Goal: Communication & Community: Answer question/provide support

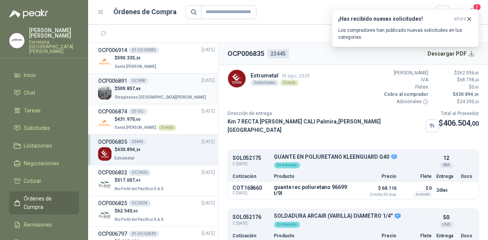
scroll to position [84, 0]
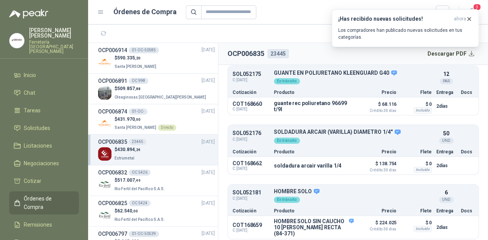
drag, startPoint x: 103, startPoint y: 38, endPoint x: 87, endPoint y: 42, distance: 16.5
click at [103, 38] on button "button" at bounding box center [103, 34] width 12 height 12
click at [41, 124] on span "Solicitudes" at bounding box center [37, 128] width 26 height 8
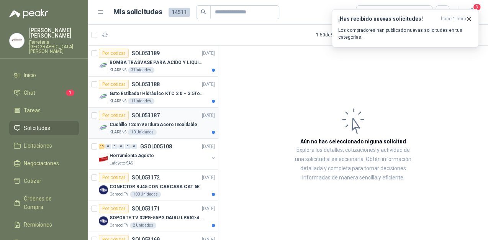
click at [151, 127] on p "Cuchillo 12cm Verdura Acero Inoxidable" at bounding box center [153, 124] width 87 height 7
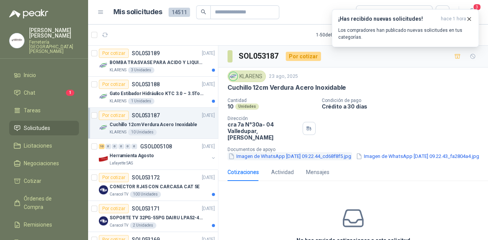
click at [291, 152] on button "Imagen de WhatsApp [DATE] 09.22.44_cd68f8f5.jpg" at bounding box center [289, 156] width 124 height 8
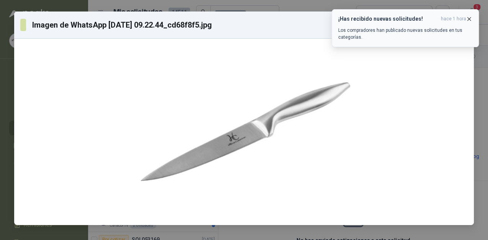
click at [470, 21] on icon "button" at bounding box center [469, 19] width 7 height 7
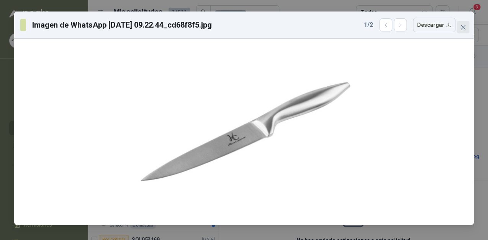
click at [461, 25] on icon "close" at bounding box center [463, 27] width 6 height 6
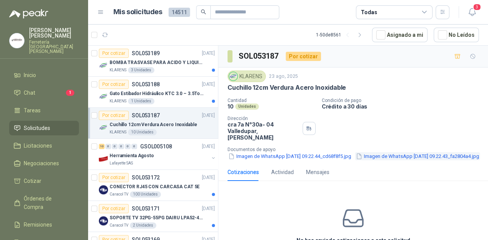
click at [355, 156] on button "Imagen de WhatsApp [DATE] 09.22.43_fa2804a4.jpg" at bounding box center [417, 156] width 125 height 8
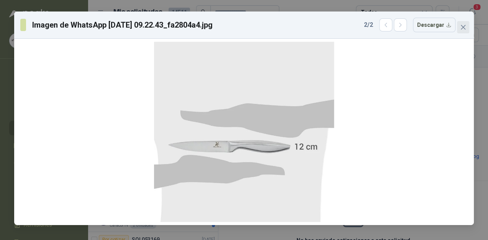
click at [463, 28] on icon "close" at bounding box center [463, 27] width 6 height 6
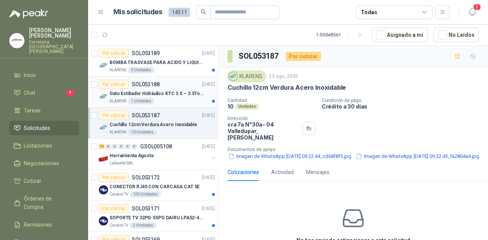
click at [176, 91] on p "Gato Estibador Hidráulico KTC 3.0 – 3.5Ton 1.2mt HPT" at bounding box center [157, 93] width 95 height 7
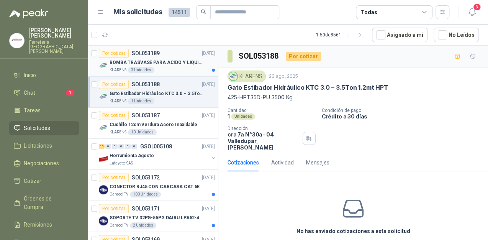
click at [162, 65] on p "BOMBA TRASVASE PARA ACIDO Y LIQUIDOS CORROSIVO" at bounding box center [157, 62] width 95 height 7
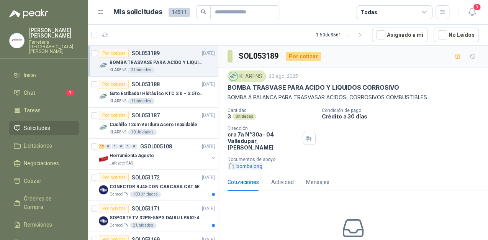
click at [246, 162] on button "bomba.png" at bounding box center [245, 166] width 36 height 8
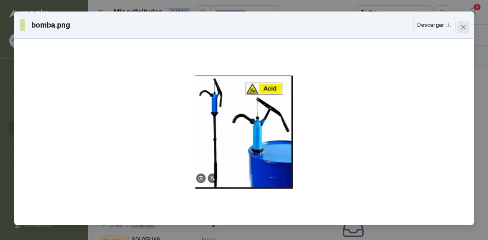
click at [463, 28] on icon "close" at bounding box center [463, 27] width 6 height 6
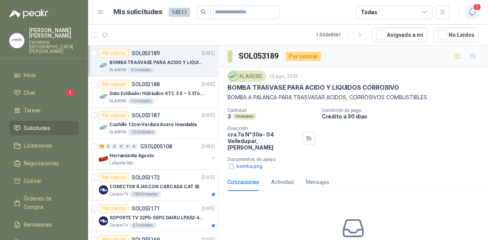
click at [473, 8] on span "3" at bounding box center [477, 6] width 8 height 7
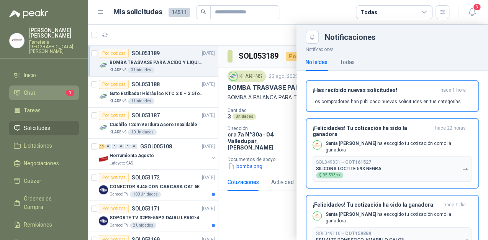
click at [47, 88] on li "Chat 1" at bounding box center [44, 92] width 61 height 8
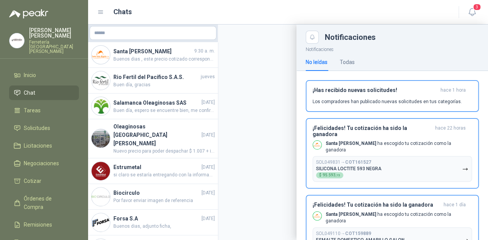
click at [146, 61] on div at bounding box center [288, 132] width 400 height 215
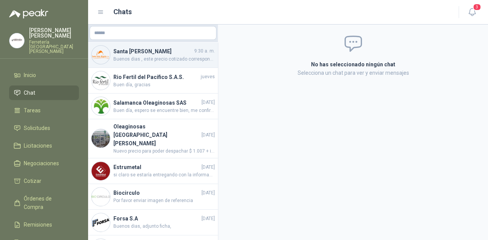
click at [126, 57] on span "Buenos dias , este precio cotizado corresponde a promocion de Julio , ya en ago…" at bounding box center [163, 59] width 101 height 7
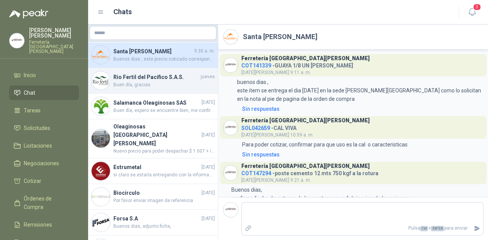
click at [192, 85] on span "Buen día, gracias" at bounding box center [163, 84] width 101 height 7
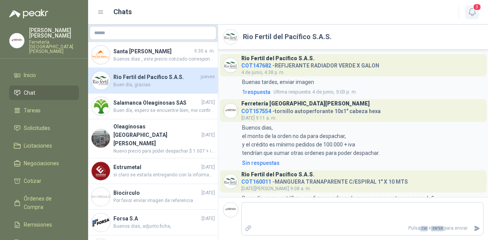
click at [474, 12] on icon "button" at bounding box center [471, 11] width 7 height 7
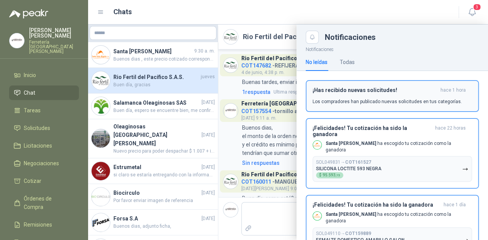
click at [371, 97] on div "¡Has recibido nuevas solicitudes! hace 1 hora Los compradores han publicado nue…" at bounding box center [392, 96] width 159 height 18
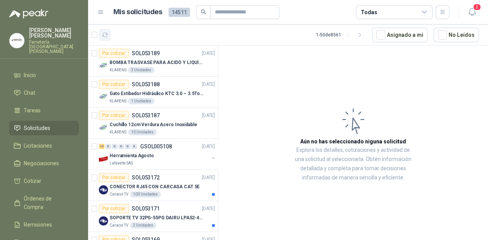
click at [105, 34] on icon "button" at bounding box center [105, 35] width 7 height 7
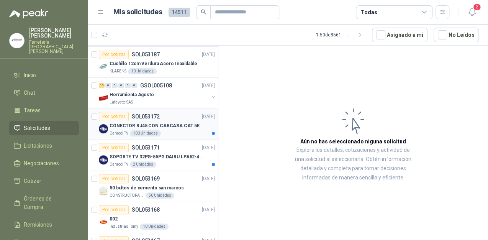
scroll to position [92, 0]
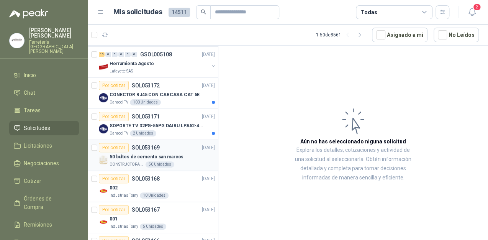
click at [99, 29] on button "button" at bounding box center [105, 35] width 12 height 12
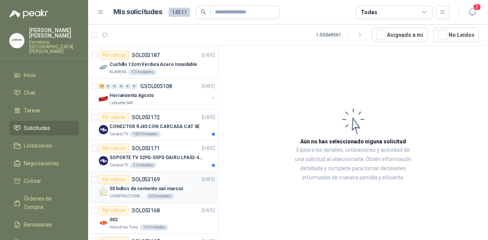
scroll to position [0, 0]
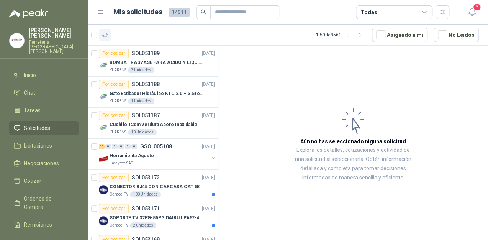
click at [105, 34] on icon "button" at bounding box center [105, 35] width 7 height 7
